Goal: Information Seeking & Learning: Learn about a topic

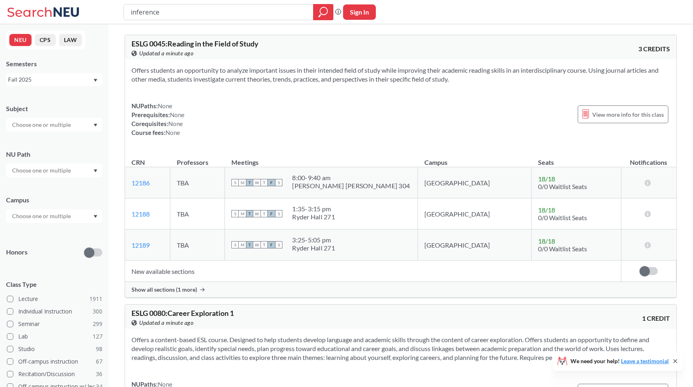
click at [190, 14] on input "inference" at bounding box center [219, 12] width 178 height 14
click at [190, 13] on input "inference" at bounding box center [219, 12] width 178 height 14
type input "biological physics"
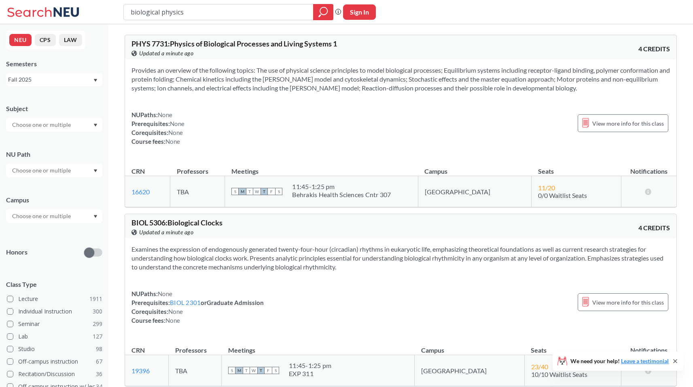
click at [28, 80] on div "Fall 2025" at bounding box center [50, 79] width 85 height 9
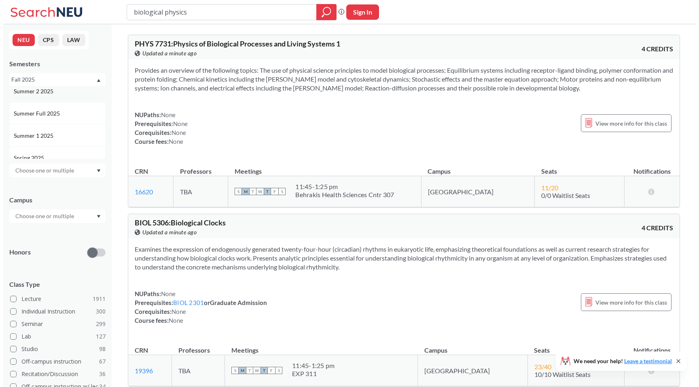
scroll to position [39, 0]
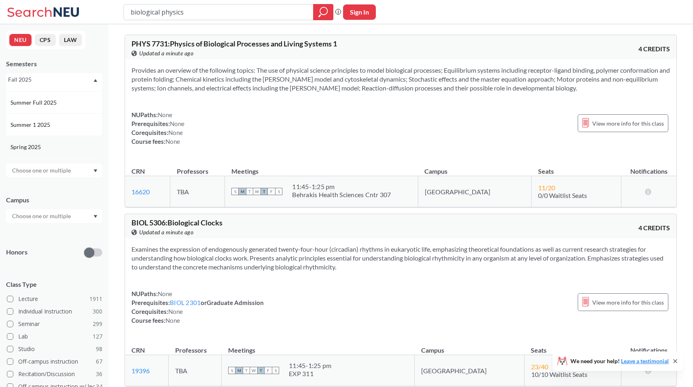
click at [46, 141] on div "Spring 2025" at bounding box center [54, 147] width 96 height 22
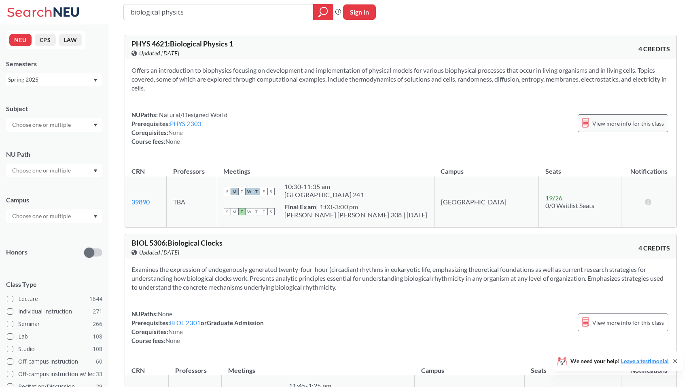
click at [613, 122] on span "View more info for this class" at bounding box center [628, 124] width 72 height 10
click at [612, 125] on span "View more info for this class" at bounding box center [628, 124] width 72 height 10
click at [590, 131] on div "View more info for this class" at bounding box center [623, 123] width 91 height 18
click at [613, 126] on span "View more info for this class" at bounding box center [628, 124] width 72 height 10
click at [607, 124] on span "View more info for this class" at bounding box center [628, 124] width 72 height 10
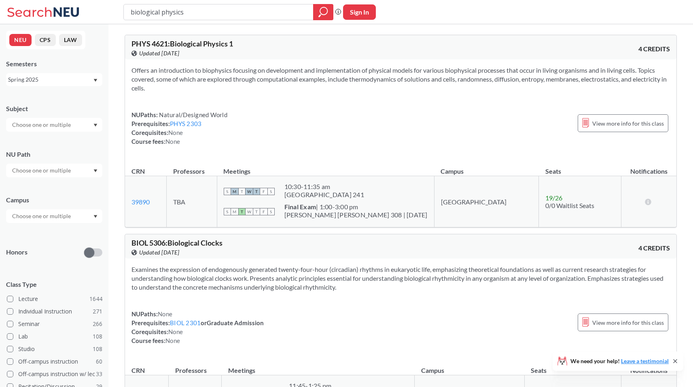
click at [36, 82] on div "Spring 2025" at bounding box center [50, 79] width 85 height 9
click at [32, 102] on div "Fall 2025" at bounding box center [54, 97] width 96 height 22
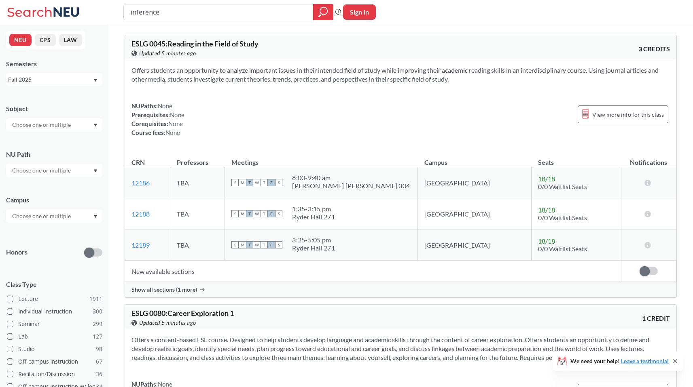
click at [163, 15] on input "inference" at bounding box center [219, 12] width 178 height 14
click at [163, 12] on input "inference" at bounding box center [219, 12] width 178 height 14
click at [163, 11] on input "inference" at bounding box center [219, 12] width 178 height 14
type input "biological physics"
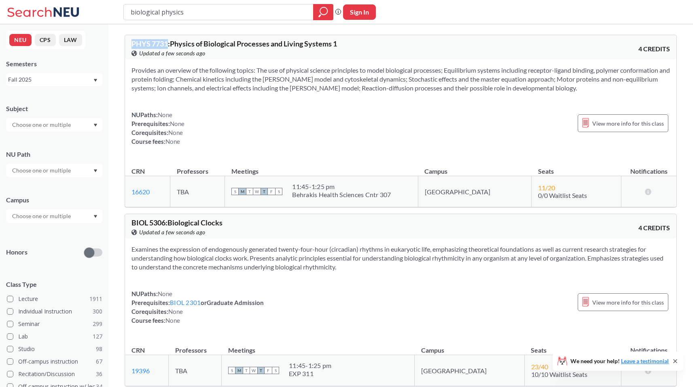
drag, startPoint x: 132, startPoint y: 42, endPoint x: 168, endPoint y: 44, distance: 36.4
click at [168, 44] on span "PHYS 7731 : Physics of Biological Processes and Living Systems 1" at bounding box center [233, 43] width 205 height 9
copy span "PHYS 7731"
